Goal: Transaction & Acquisition: Purchase product/service

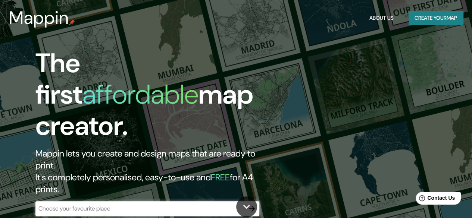
click at [131, 202] on div "​" at bounding box center [147, 209] width 224 height 15
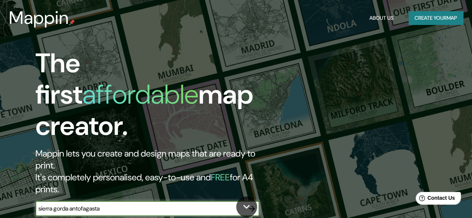
type input "sierra gorda antofagasta"
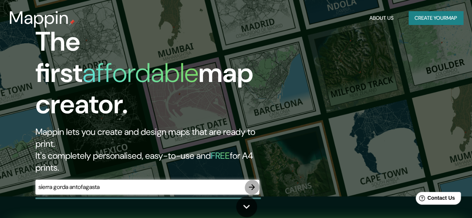
click at [249, 183] on icon "button" at bounding box center [251, 187] width 9 height 9
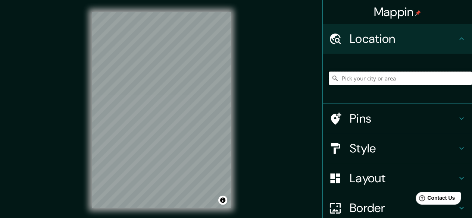
click at [370, 83] on input "Pick your city or area" at bounding box center [400, 78] width 143 height 13
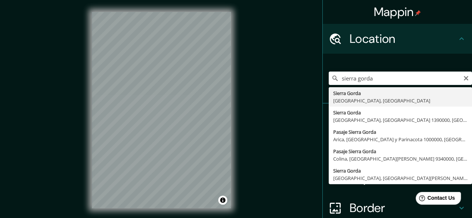
type input "[GEOGRAPHIC_DATA], [GEOGRAPHIC_DATA], [GEOGRAPHIC_DATA]"
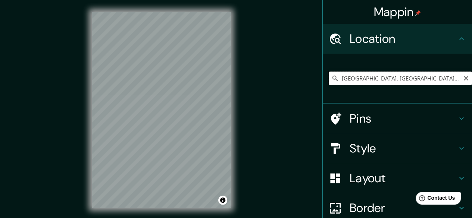
click at [463, 85] on input "[GEOGRAPHIC_DATA], [GEOGRAPHIC_DATA], [GEOGRAPHIC_DATA]" at bounding box center [400, 78] width 143 height 13
click at [463, 81] on icon "Clear" at bounding box center [466, 78] width 6 height 6
click at [446, 83] on input "Pick your city or area" at bounding box center [400, 78] width 143 height 13
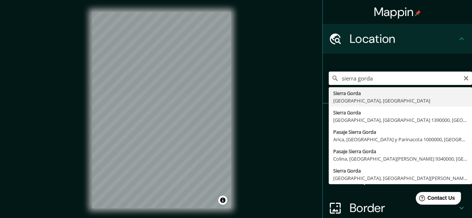
type input "[GEOGRAPHIC_DATA], [GEOGRAPHIC_DATA], [GEOGRAPHIC_DATA]"
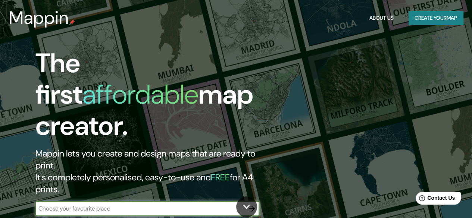
click at [170, 205] on input "text" at bounding box center [139, 209] width 209 height 9
type input "sierra gorda antofagasta"
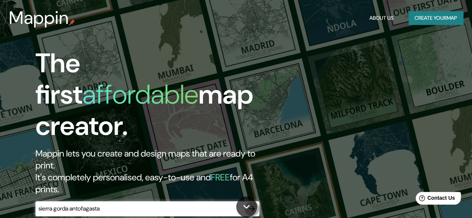
click at [251, 205] on icon "button" at bounding box center [251, 209] width 9 height 9
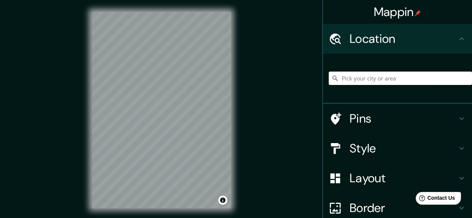
click at [362, 84] on input "Pick your city or area" at bounding box center [400, 78] width 143 height 13
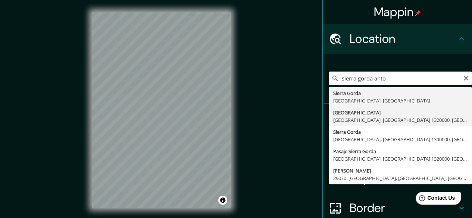
type input "Antofagasta, Sierra Gorda, Región de Antofagasta 1320000, Chile"
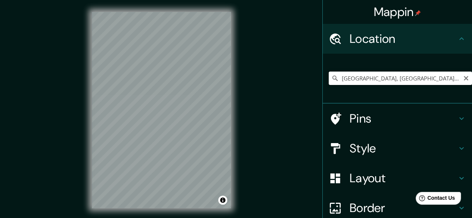
click at [456, 84] on input "Antofagasta, Sierra Gorda, Región de Antofagasta 1320000, Chile" at bounding box center [400, 78] width 143 height 13
click at [457, 84] on input "Antofagasta, Sierra Gorda, Región de Antofagasta 1320000, Chile" at bounding box center [400, 78] width 143 height 13
click at [463, 81] on icon "Clear" at bounding box center [466, 78] width 6 height 6
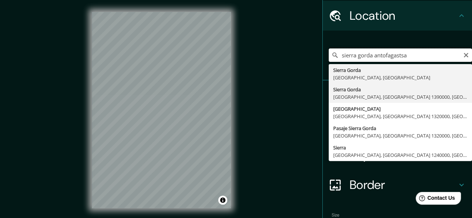
scroll to position [37, 0]
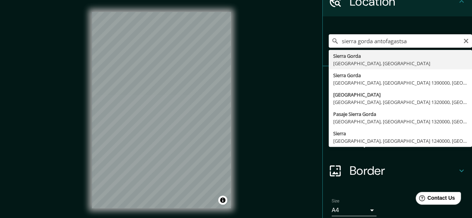
type input "[GEOGRAPHIC_DATA], [GEOGRAPHIC_DATA], [GEOGRAPHIC_DATA]"
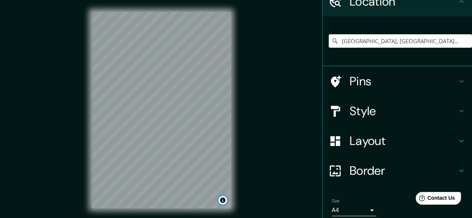
click at [222, 205] on button "Toggle attribution" at bounding box center [222, 200] width 9 height 9
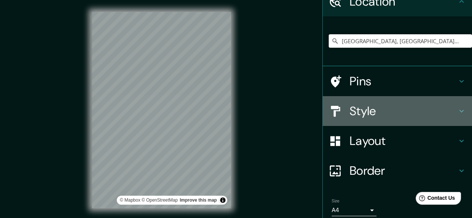
click at [442, 119] on h4 "Style" at bounding box center [403, 111] width 107 height 15
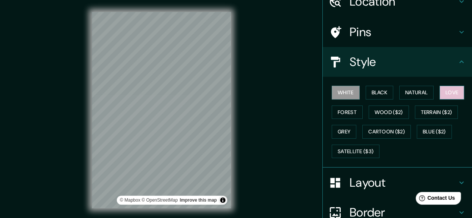
click at [440, 100] on button "Love" at bounding box center [452, 93] width 25 height 14
click at [344, 100] on button "White" at bounding box center [346, 93] width 28 height 14
click at [363, 119] on button "Forest" at bounding box center [347, 113] width 31 height 14
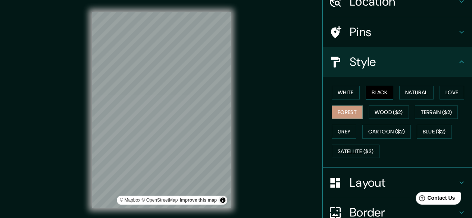
click at [387, 100] on button "Black" at bounding box center [380, 93] width 28 height 14
click at [348, 100] on button "White" at bounding box center [346, 93] width 28 height 14
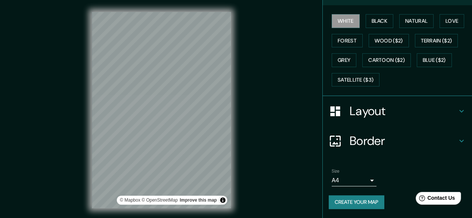
scroll to position [152, 0]
click at [369, 203] on button "Create your map" at bounding box center [357, 203] width 56 height 14
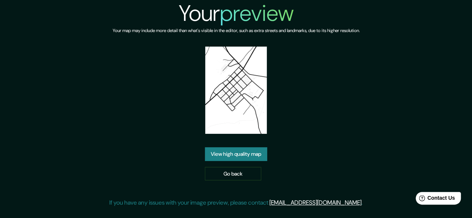
click at [230, 159] on link "View high quality map" at bounding box center [236, 154] width 62 height 14
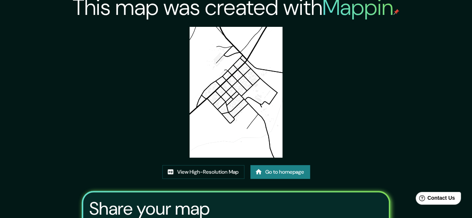
scroll to position [5, 0]
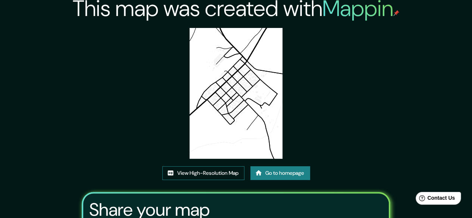
click at [216, 180] on link "View High-Resolution Map" at bounding box center [203, 173] width 82 height 14
